Goal: Transaction & Acquisition: Purchase product/service

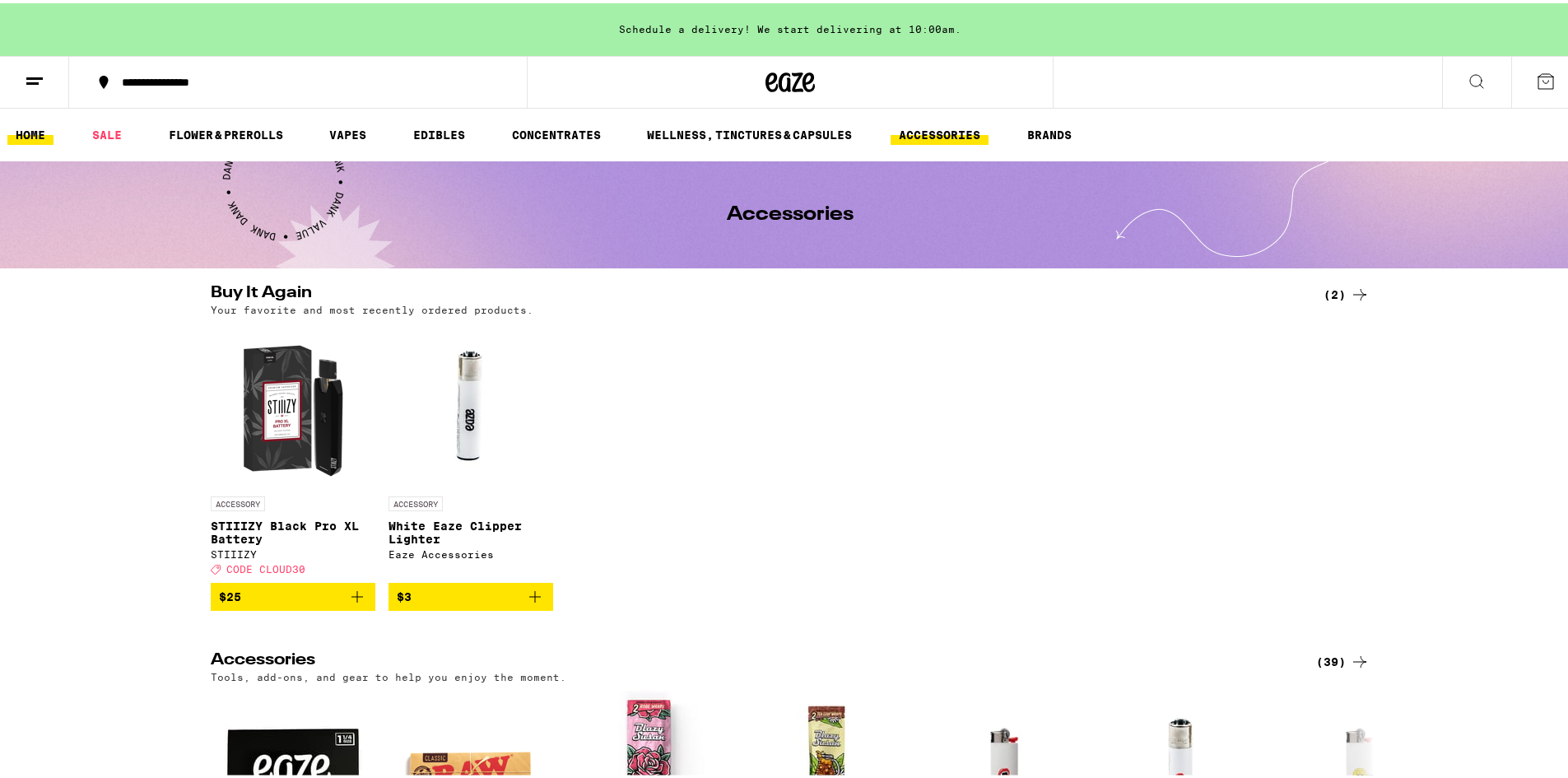
click at [32, 130] on link "HOME" at bounding box center [30, 132] width 46 height 20
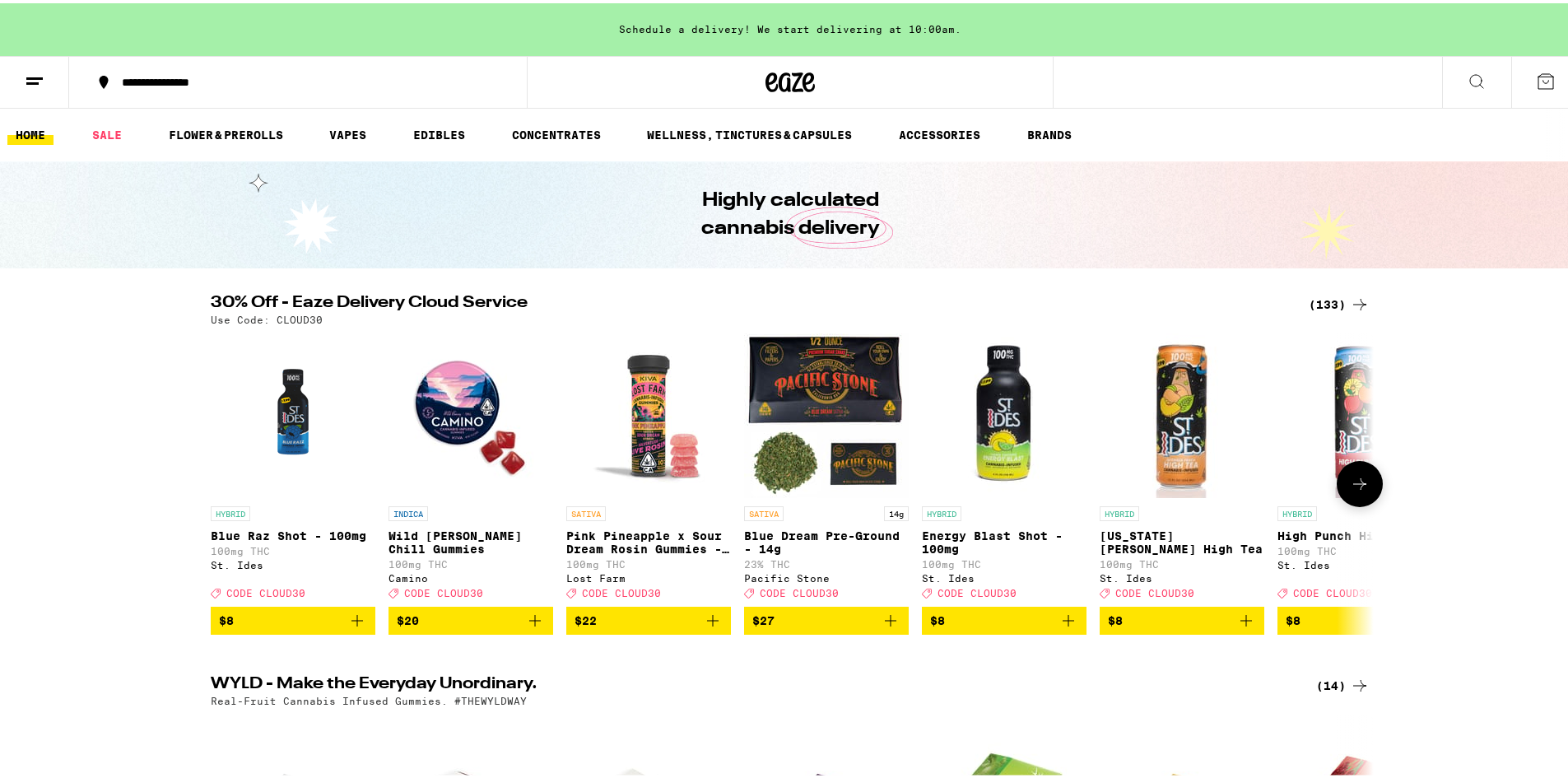
click at [1356, 487] on icon at bounding box center [1360, 481] width 13 height 12
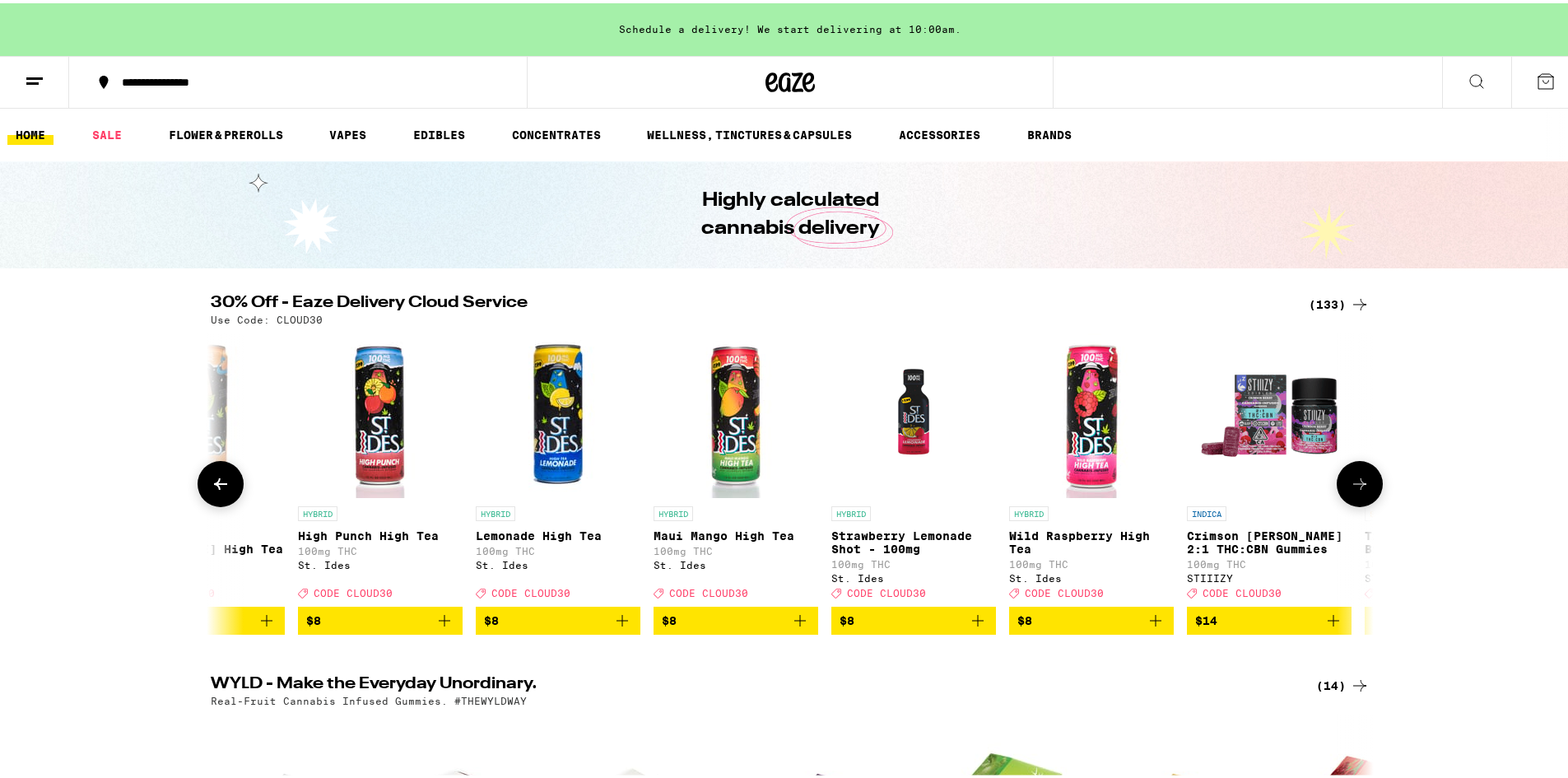
click at [1352, 491] on icon at bounding box center [1361, 481] width 20 height 20
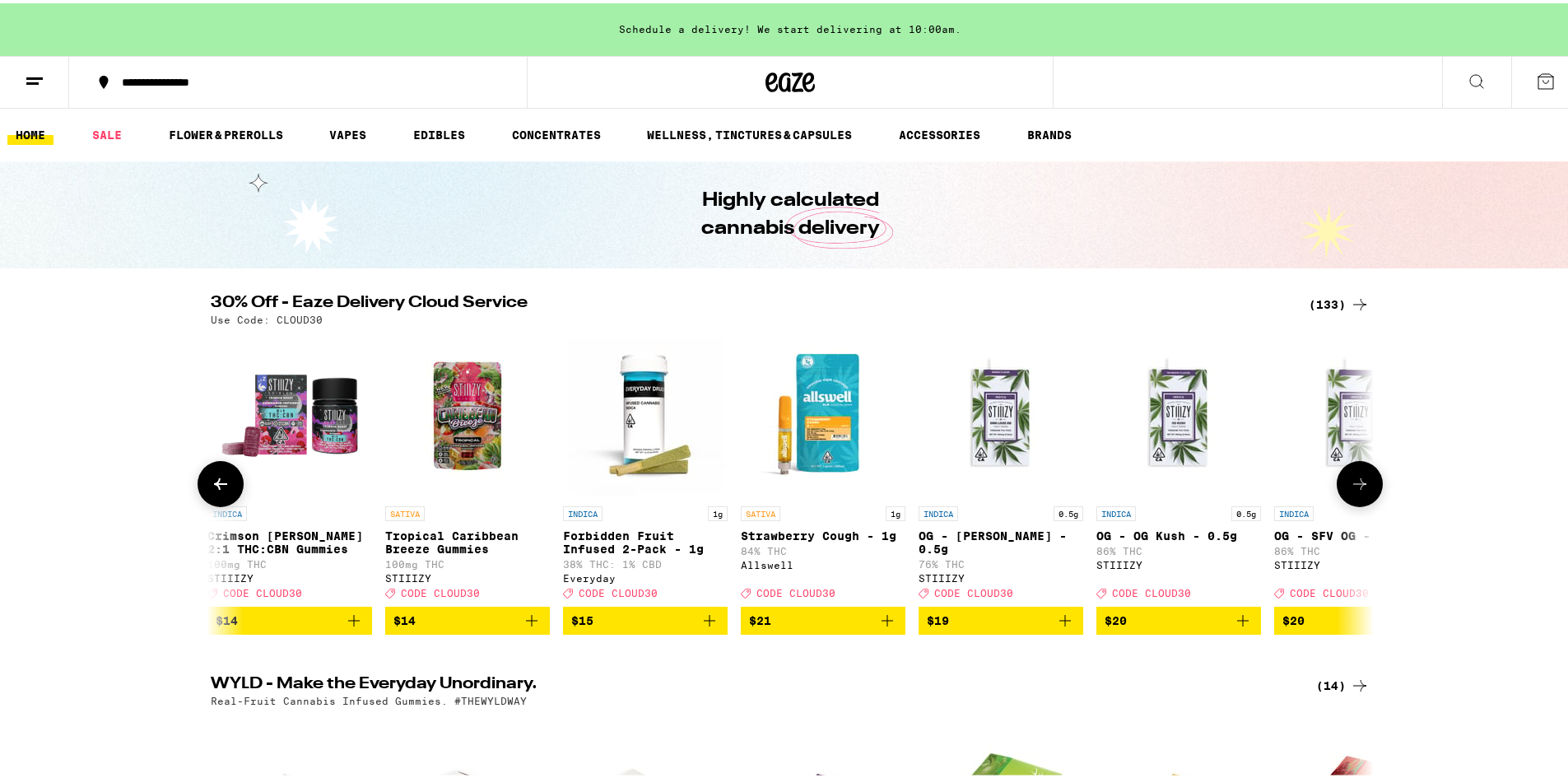
click at [1351, 487] on icon at bounding box center [1361, 481] width 20 height 20
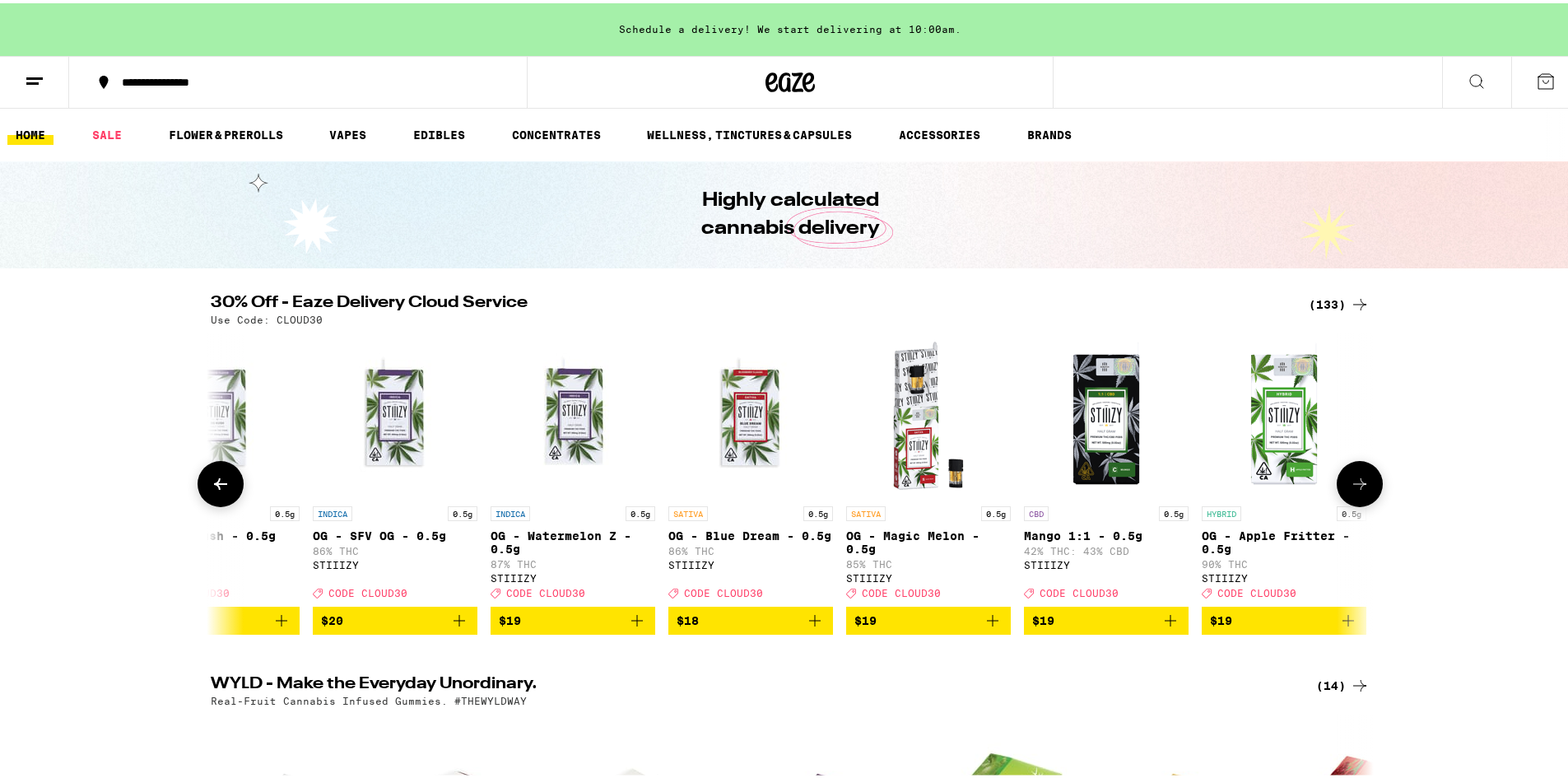
scroll to position [0, 2939]
